Goal: Find specific page/section: Find specific page/section

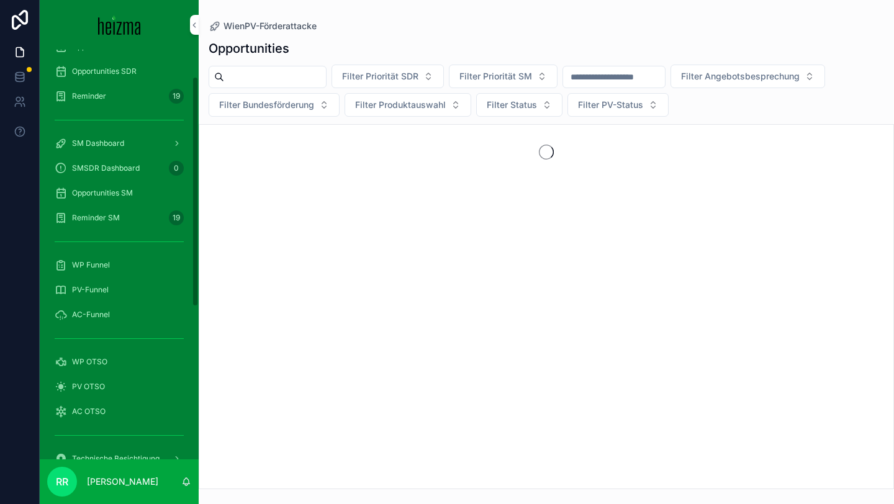
scroll to position [105, 0]
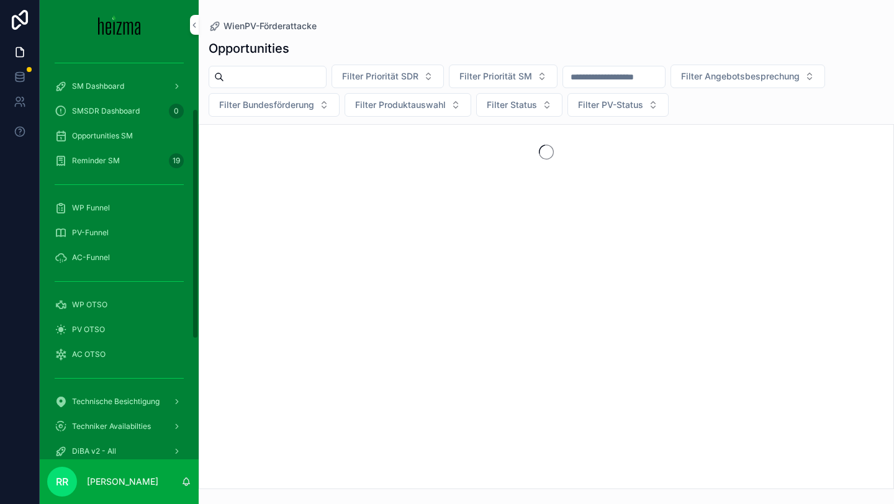
click at [97, 311] on div "WP OTSO" at bounding box center [119, 305] width 129 height 20
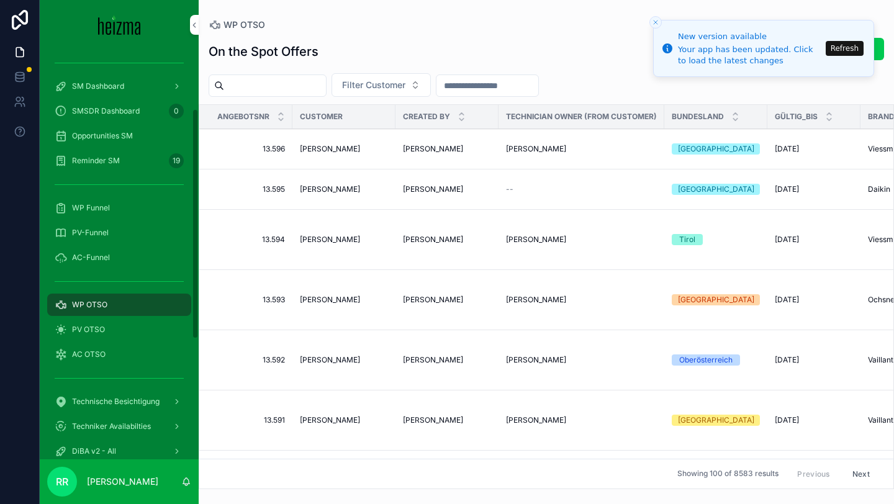
click at [101, 326] on span "PV OTSO" at bounding box center [88, 330] width 33 height 10
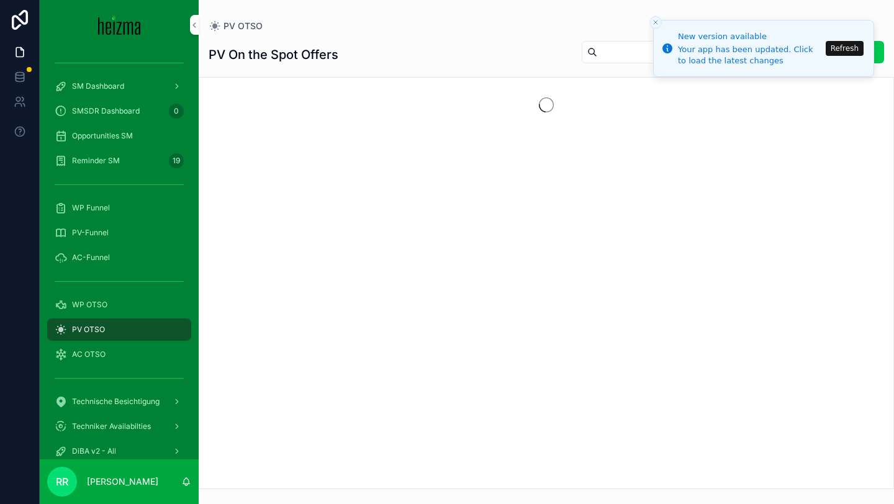
click at [836, 50] on button "Refresh" at bounding box center [844, 48] width 38 height 15
